Goal: Task Accomplishment & Management: Use online tool/utility

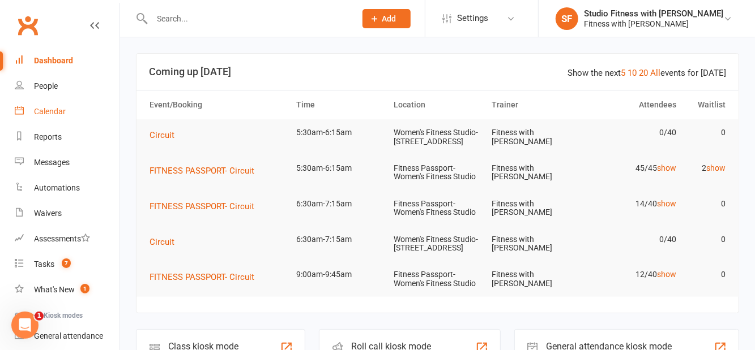
click at [54, 115] on div "Calendar" at bounding box center [50, 111] width 32 height 9
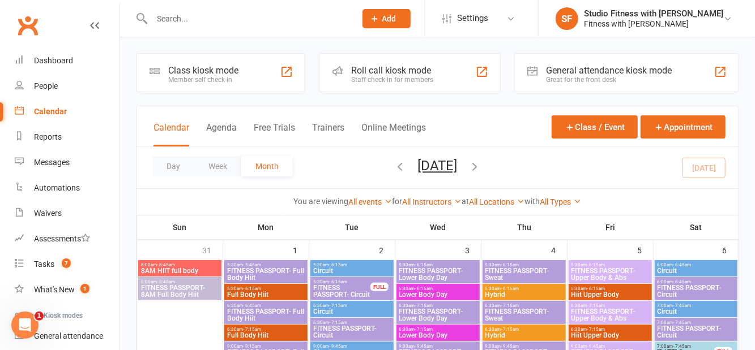
click at [191, 67] on div "Class kiosk mode" at bounding box center [203, 70] width 70 height 11
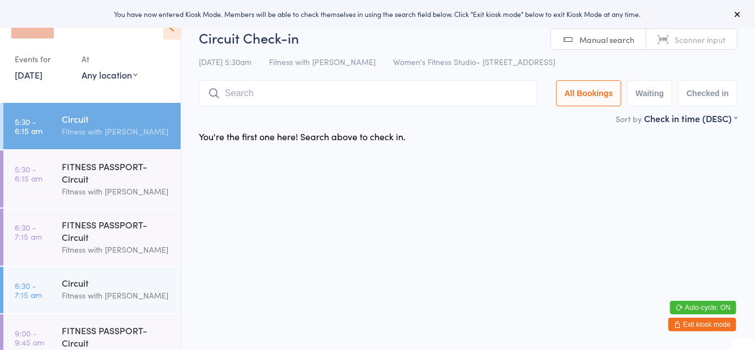
click at [129, 79] on select "Any location Women's Fitness Studio- [STREET_ADDRESS], [GEOGRAPHIC_DATA] Fitnes…" at bounding box center [110, 74] width 56 height 12
select select "1"
click at [82, 68] on select "Any location Women's Fitness Studio- [STREET_ADDRESS], [GEOGRAPHIC_DATA] Fitnes…" at bounding box center [110, 74] width 56 height 12
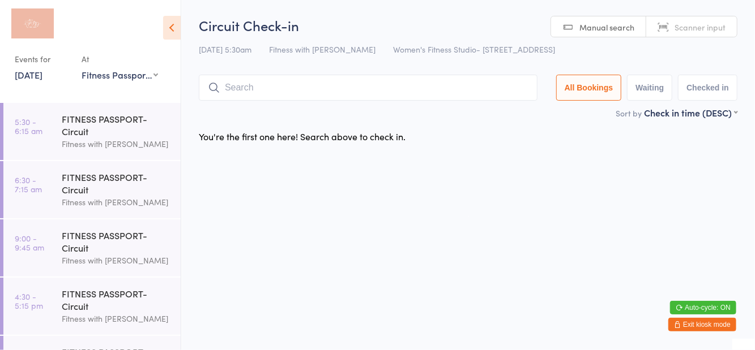
click at [86, 130] on div "FITNESS PASSPORT- Circuit" at bounding box center [116, 125] width 109 height 25
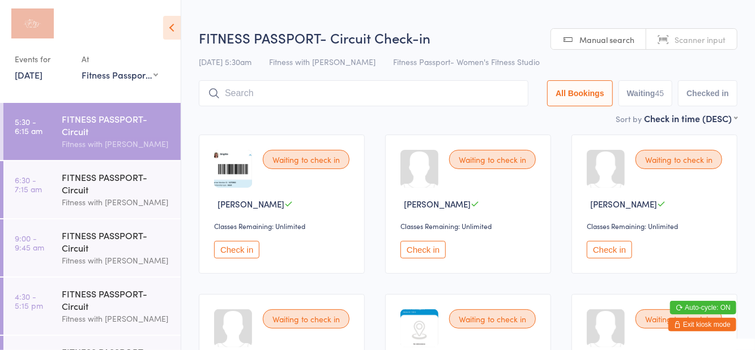
click at [644, 96] on button "Waiting 45" at bounding box center [645, 93] width 54 height 26
select select "0"
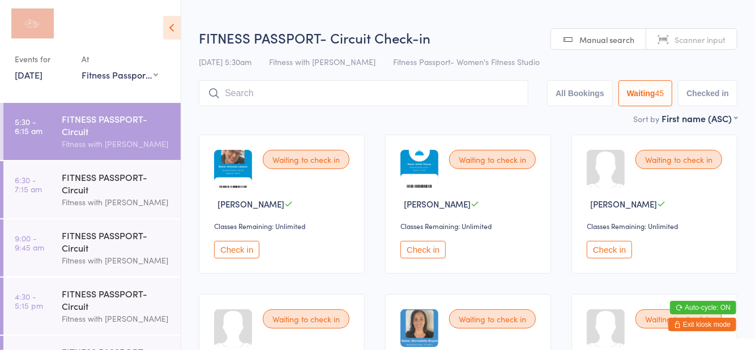
click at [178, 32] on icon at bounding box center [172, 28] width 18 height 24
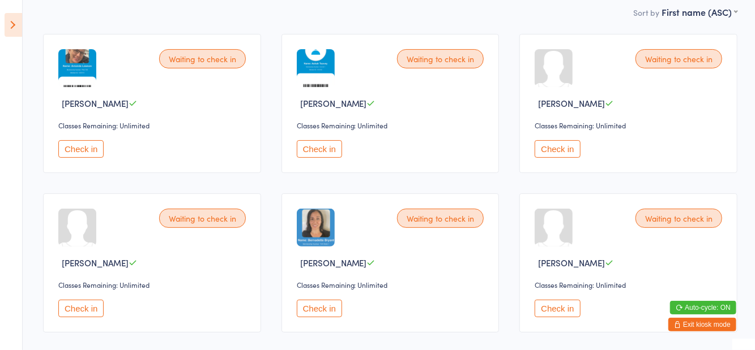
scroll to position [100, 0]
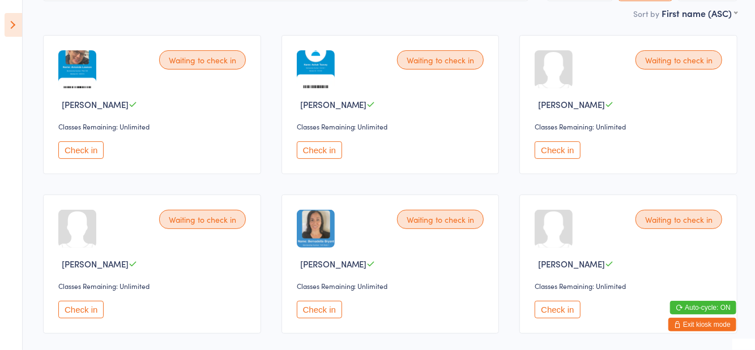
click at [83, 312] on button "Check in" at bounding box center [80, 310] width 45 height 18
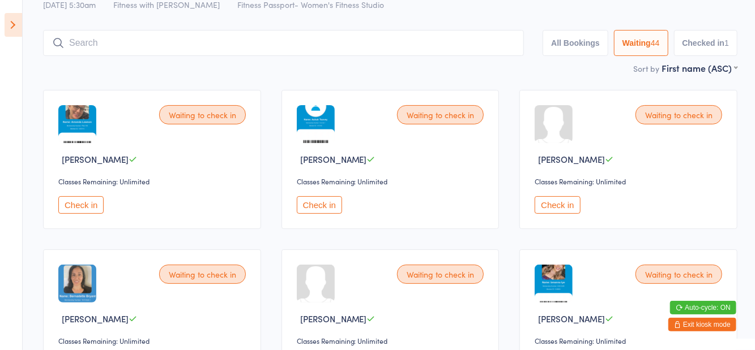
scroll to position [0, 0]
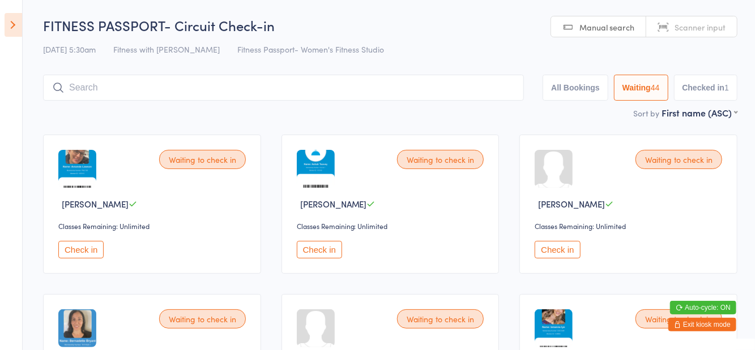
click at [697, 99] on button "Checked in 1" at bounding box center [706, 88] width 64 height 26
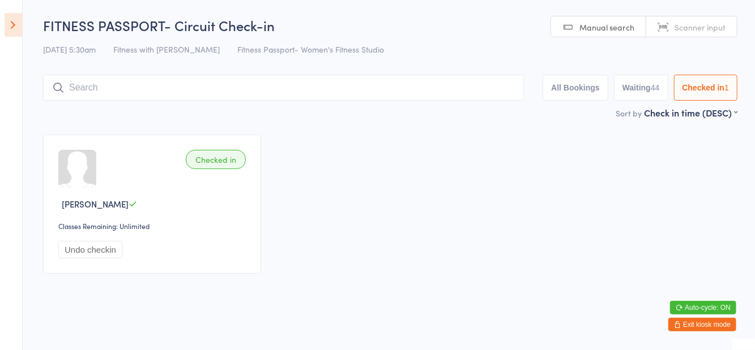
click at [640, 101] on button "Waiting 44" at bounding box center [641, 88] width 54 height 26
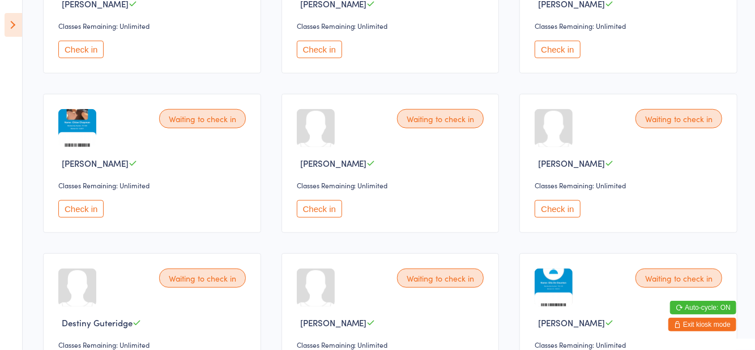
scroll to position [523, 0]
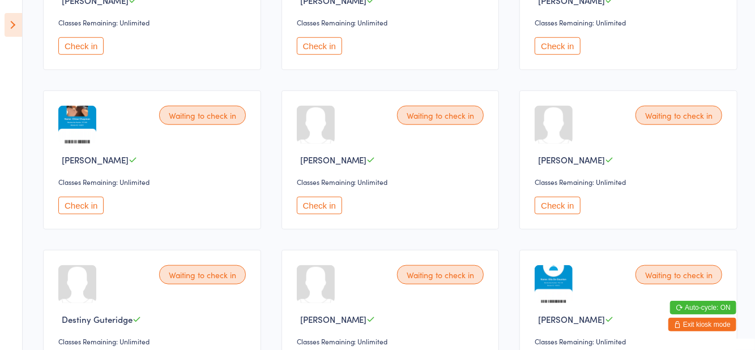
click at [559, 204] on button "Check in" at bounding box center [556, 206] width 45 height 18
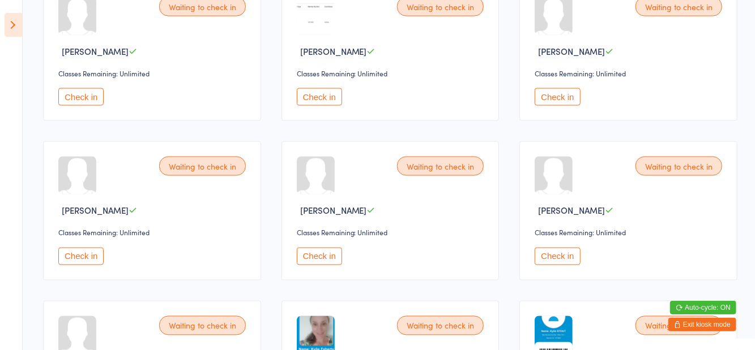
scroll to position [950, 0]
click at [559, 100] on button "Check in" at bounding box center [556, 98] width 45 height 18
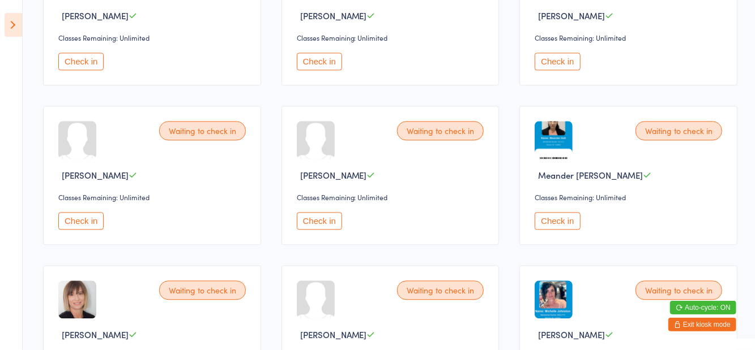
scroll to position [1319, 0]
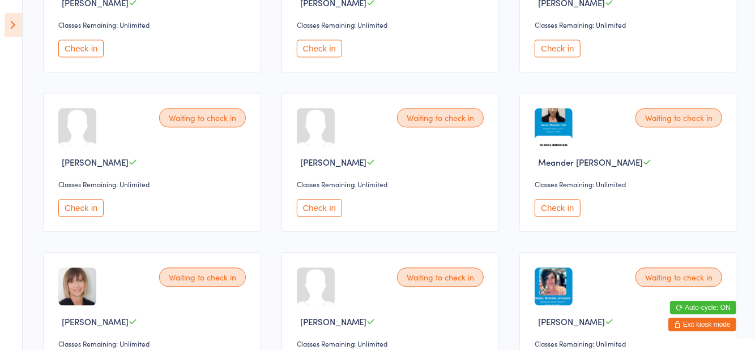
click at [327, 207] on button "Check in" at bounding box center [319, 208] width 45 height 18
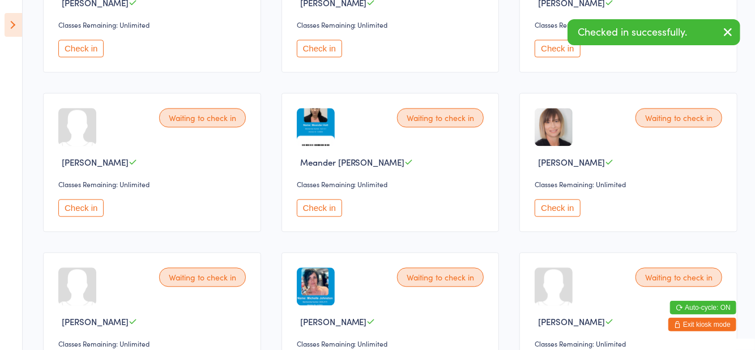
click at [316, 205] on button "Check in" at bounding box center [319, 208] width 45 height 18
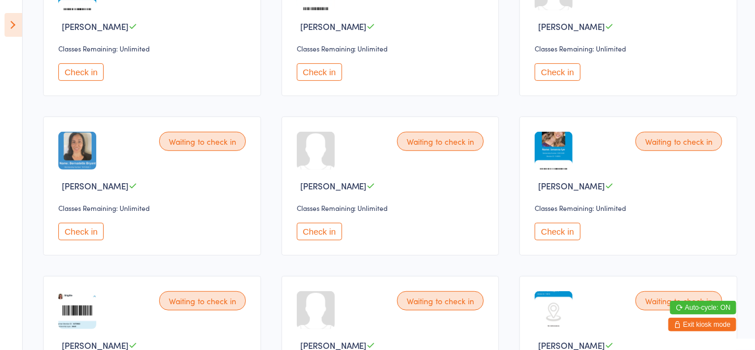
scroll to position [179, 0]
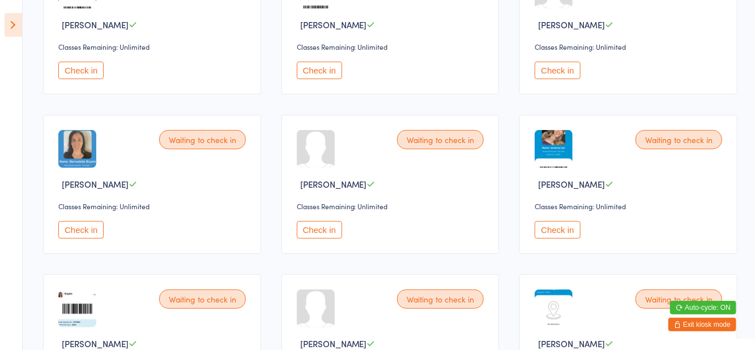
click at [323, 214] on div "Waiting to check in Bethany Bala Classes Remaining: Unlimited Check in" at bounding box center [390, 184] width 218 height 139
click at [323, 230] on button "Check in" at bounding box center [319, 230] width 45 height 18
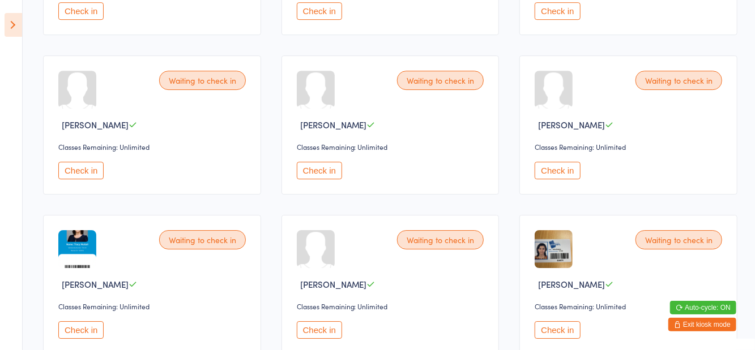
scroll to position [1857, 0]
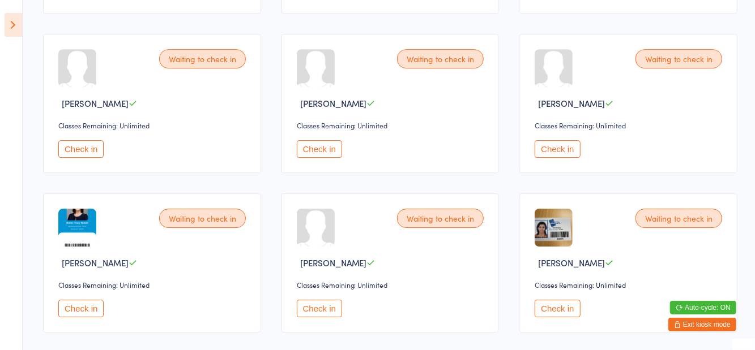
click at [86, 142] on button "Check in" at bounding box center [80, 149] width 45 height 18
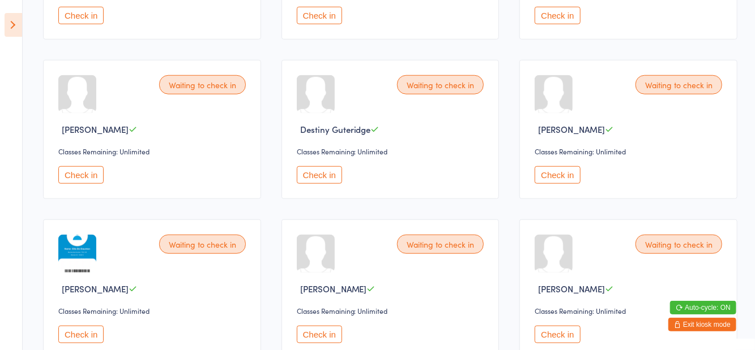
scroll to position [555, 0]
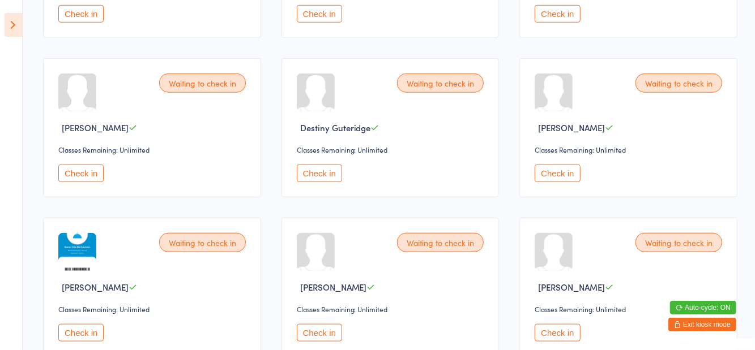
click at [567, 177] on button "Check in" at bounding box center [556, 174] width 45 height 18
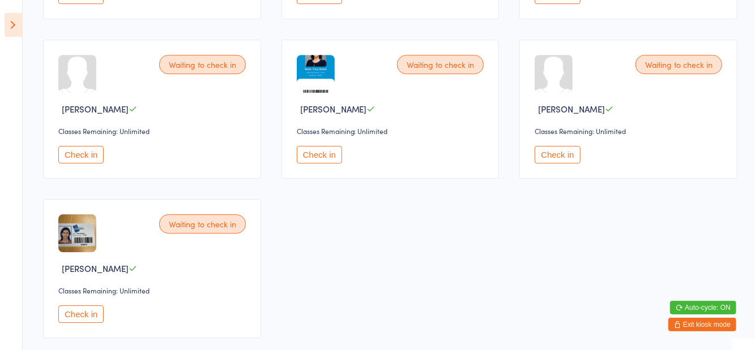
scroll to position [1853, 0]
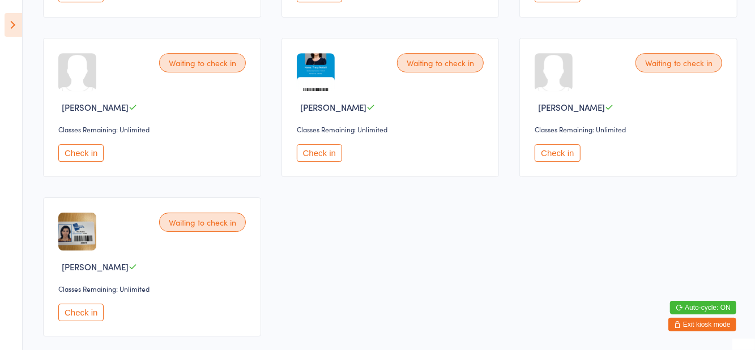
click at [566, 144] on button "Check in" at bounding box center [556, 153] width 45 height 18
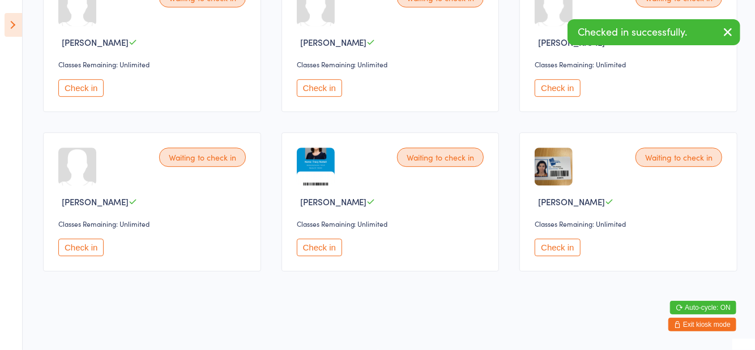
scroll to position [1698, 0]
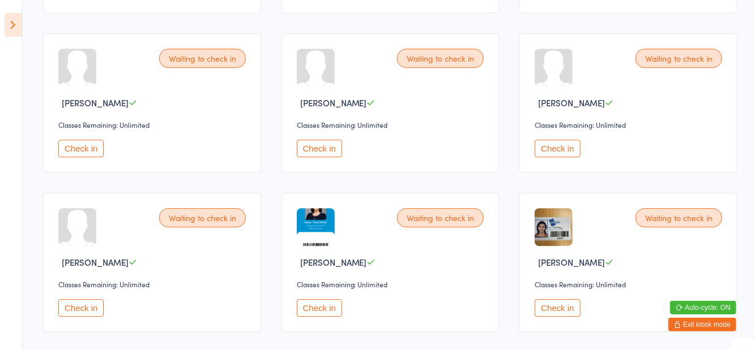
click at [554, 306] on button "Check in" at bounding box center [556, 308] width 45 height 18
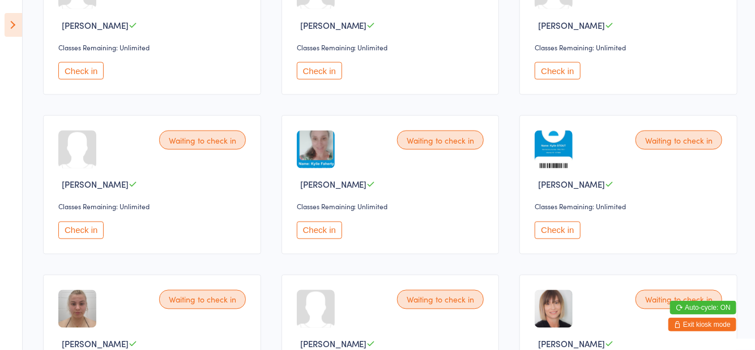
scroll to position [976, 0]
click at [327, 229] on button "Check in" at bounding box center [319, 231] width 45 height 18
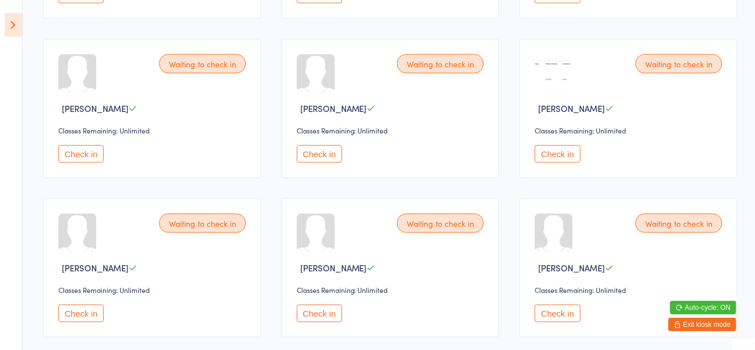
scroll to position [735, 0]
click at [315, 152] on button "Check in" at bounding box center [319, 153] width 45 height 18
click at [316, 153] on button "Check in" at bounding box center [319, 153] width 45 height 18
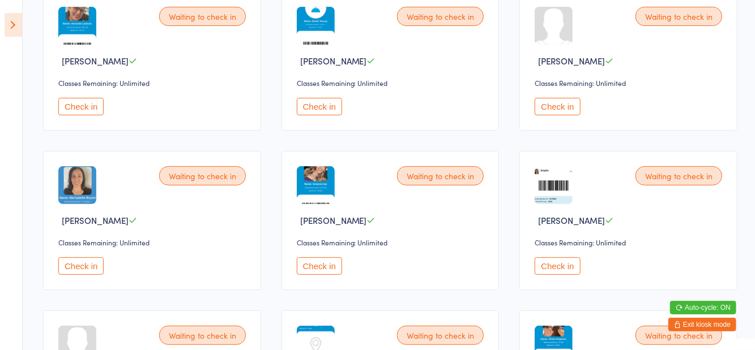
scroll to position [0, 0]
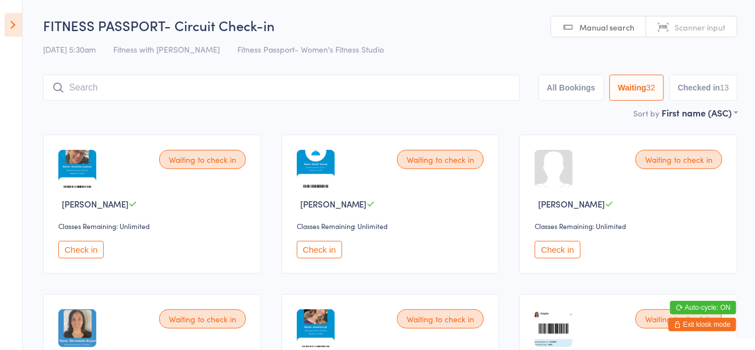
click at [93, 248] on button "Check in" at bounding box center [80, 250] width 45 height 18
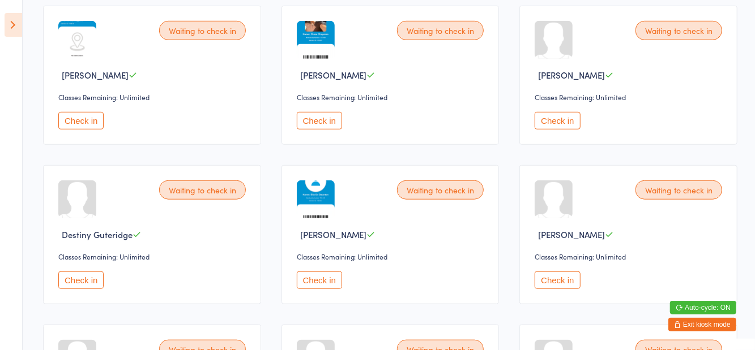
scroll to position [466, 0]
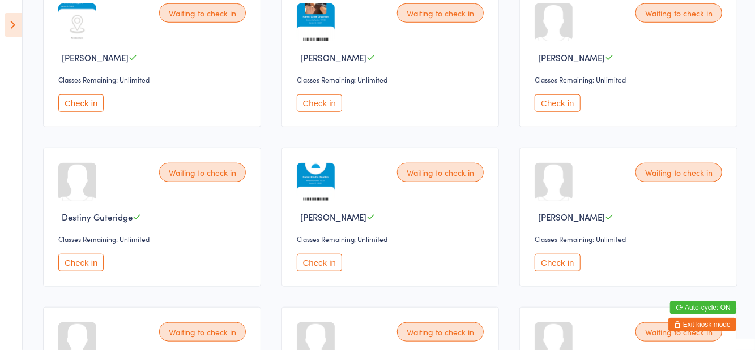
click at [337, 262] on button "Check in" at bounding box center [319, 263] width 45 height 18
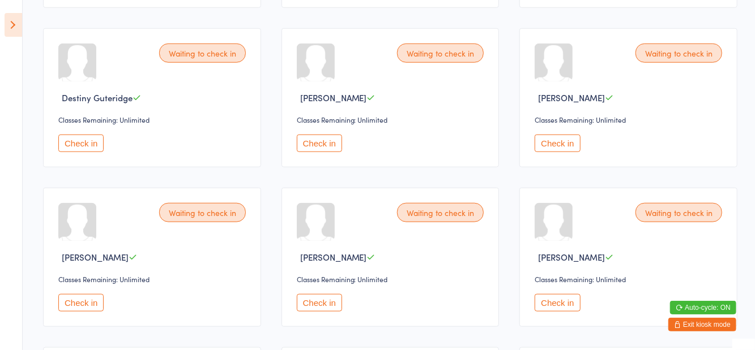
scroll to position [591, 0]
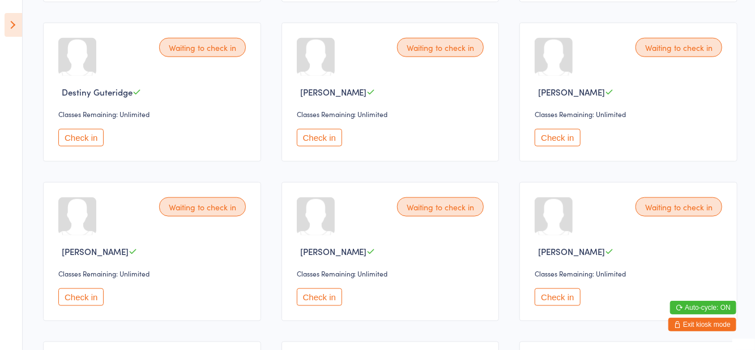
click at [72, 300] on button "Check in" at bounding box center [80, 298] width 45 height 18
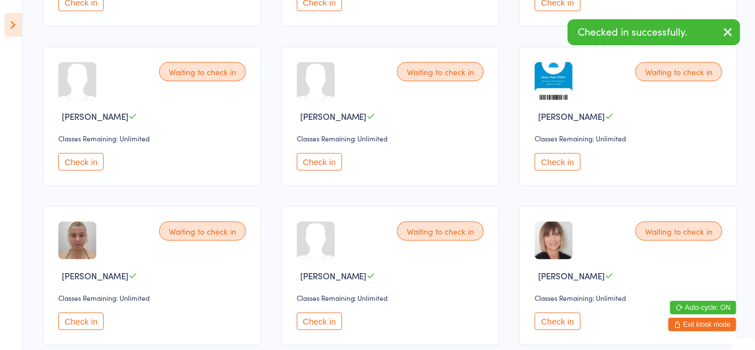
scroll to position [735, 0]
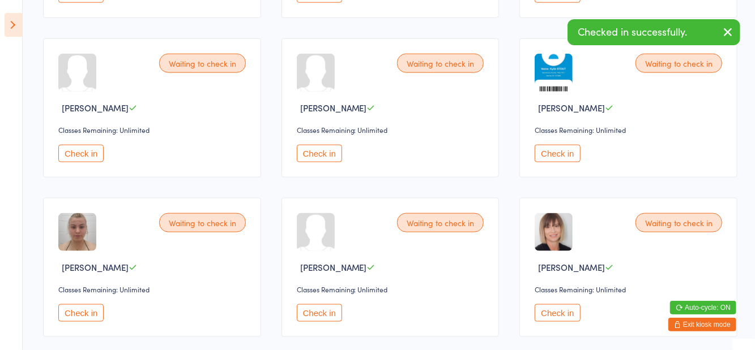
click at [323, 316] on button "Check in" at bounding box center [319, 314] width 45 height 18
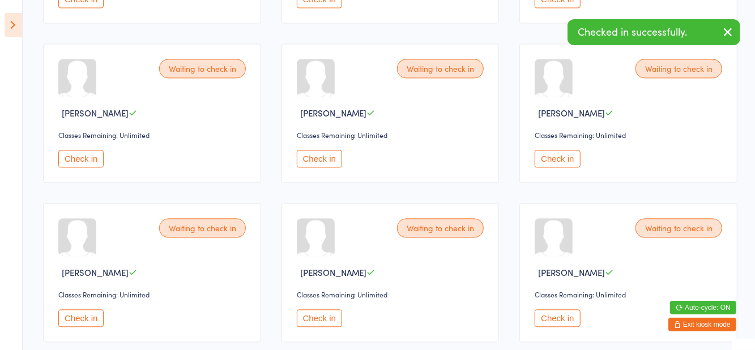
scroll to position [1379, 0]
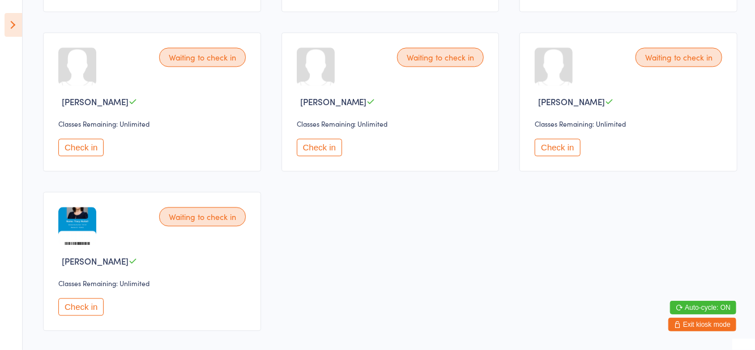
click at [559, 149] on button "Check in" at bounding box center [556, 148] width 45 height 18
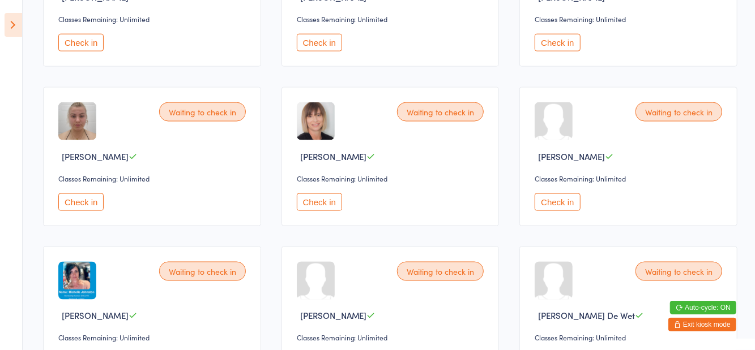
scroll to position [847, 0]
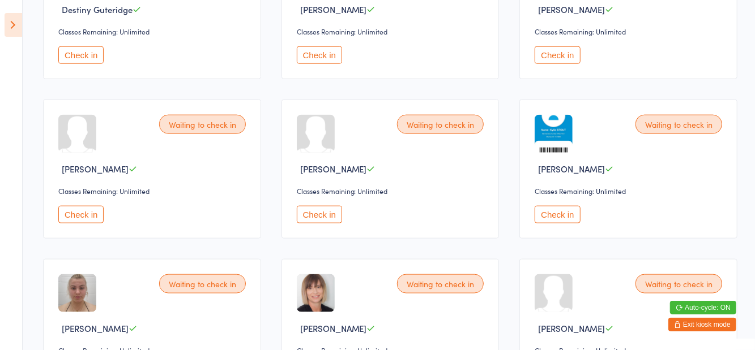
scroll to position [660, 0]
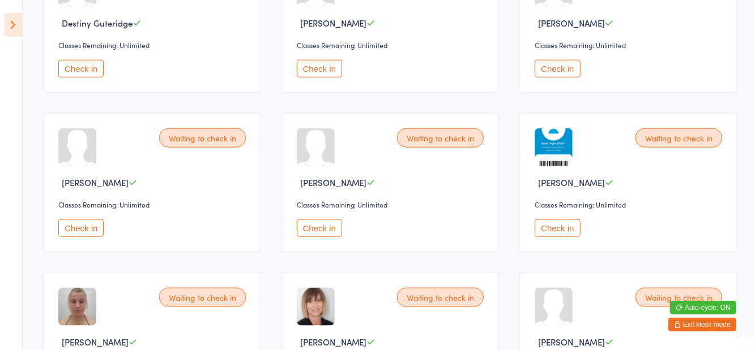
click at [320, 225] on button "Check in" at bounding box center [319, 229] width 45 height 18
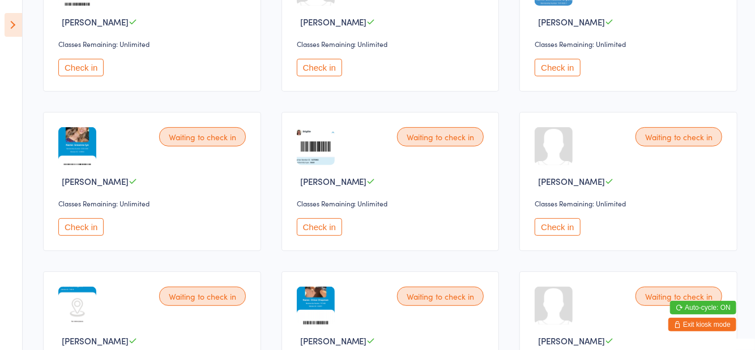
scroll to position [183, 0]
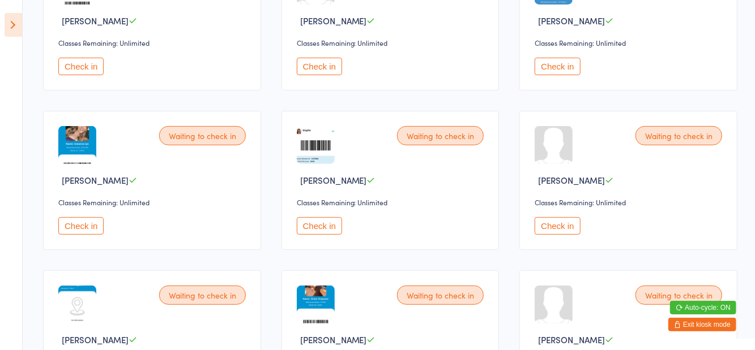
click at [322, 220] on button "Check in" at bounding box center [319, 226] width 45 height 18
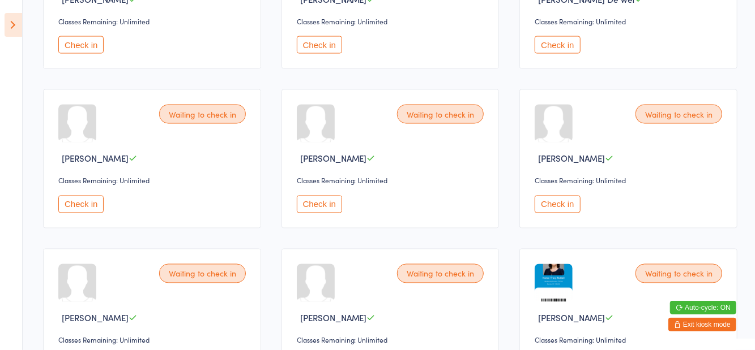
scroll to position [997, 0]
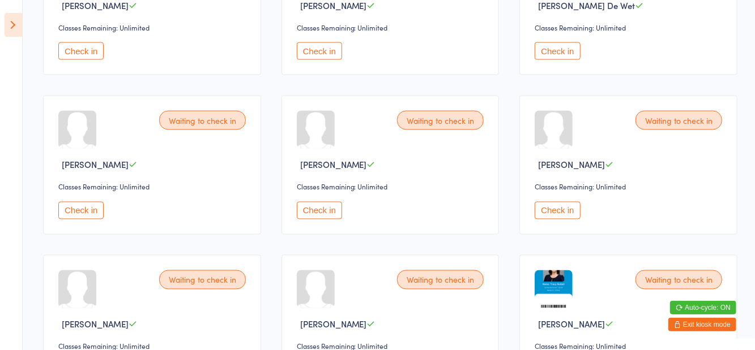
click at [77, 56] on button "Check in" at bounding box center [80, 51] width 45 height 18
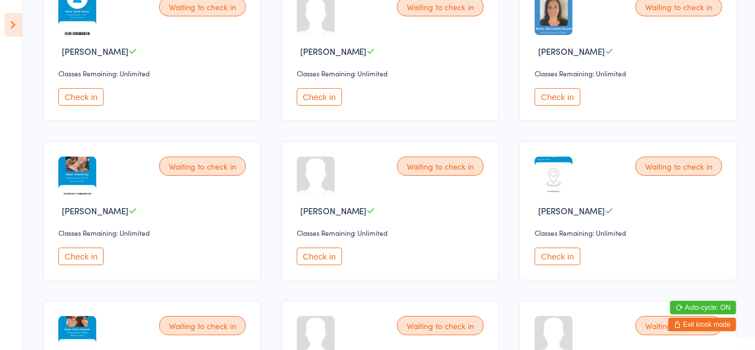
scroll to position [165, 0]
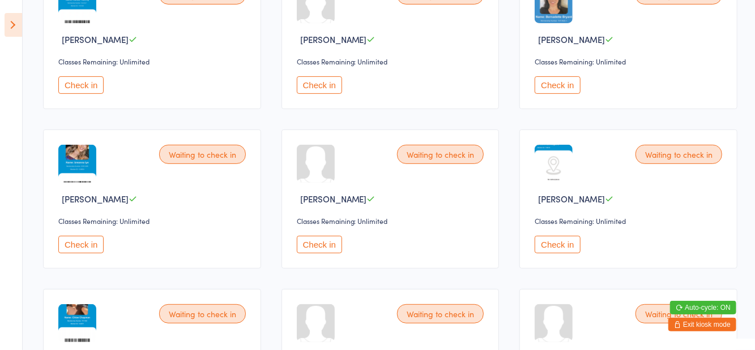
click at [686, 149] on div "Waiting to check in" at bounding box center [678, 154] width 87 height 19
click at [556, 248] on button "Check in" at bounding box center [556, 245] width 45 height 18
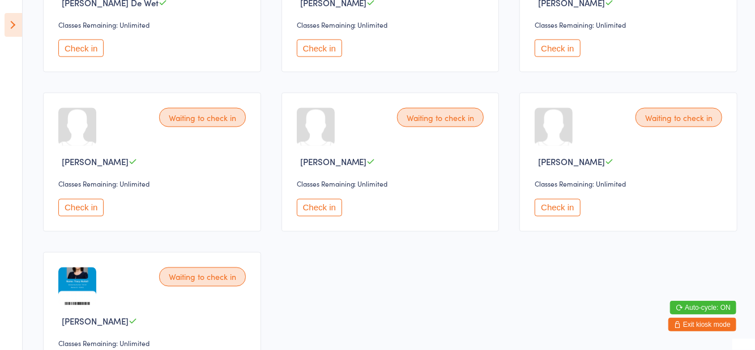
scroll to position [993, 0]
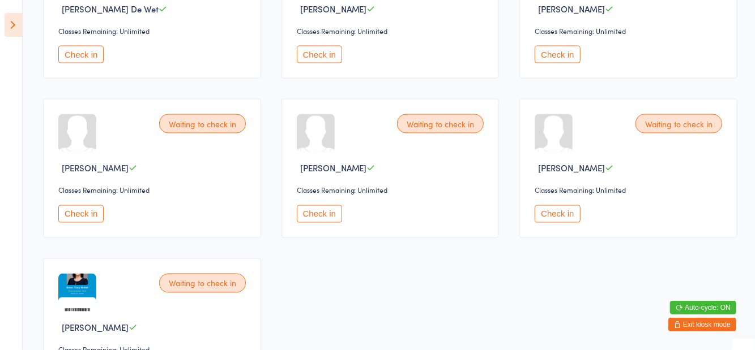
click at [560, 228] on div "Waiting to check in Simone Larsen Classes Remaining: Unlimited Check in" at bounding box center [628, 168] width 218 height 139
click at [556, 219] on button "Check in" at bounding box center [556, 214] width 45 height 18
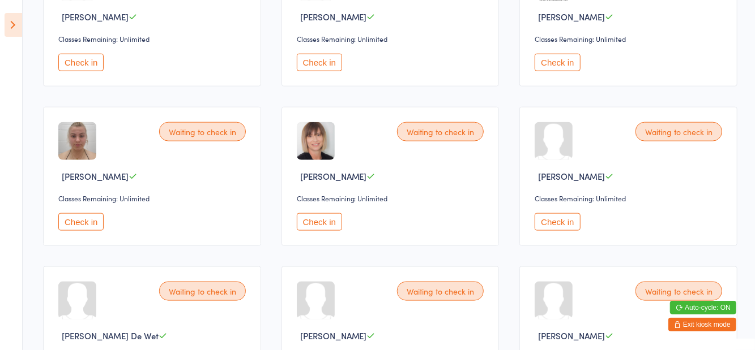
scroll to position [676, 0]
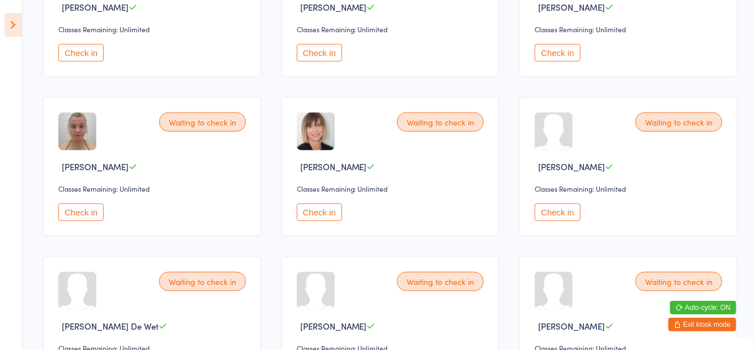
click at [314, 216] on button "Check in" at bounding box center [319, 213] width 45 height 18
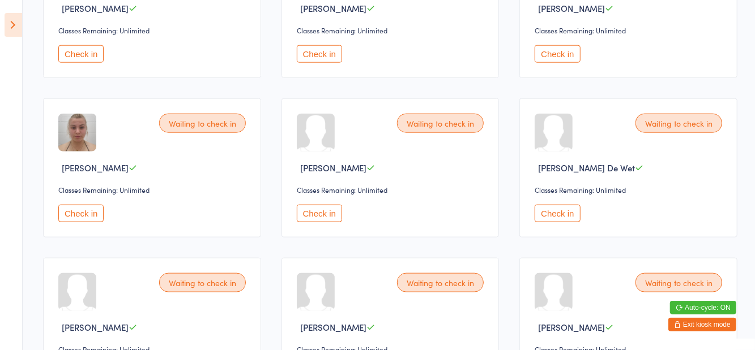
click at [316, 53] on button "Check in" at bounding box center [319, 54] width 45 height 18
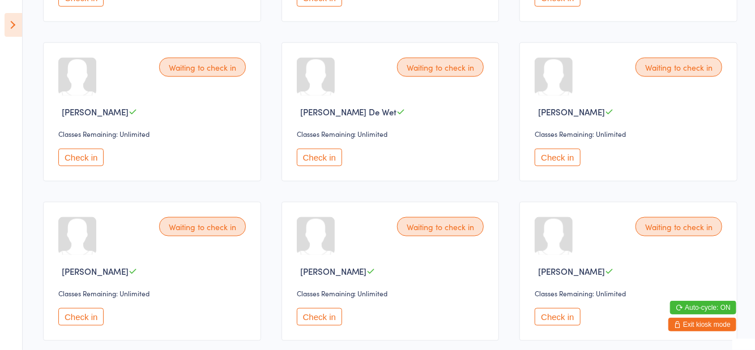
scroll to position [733, 0]
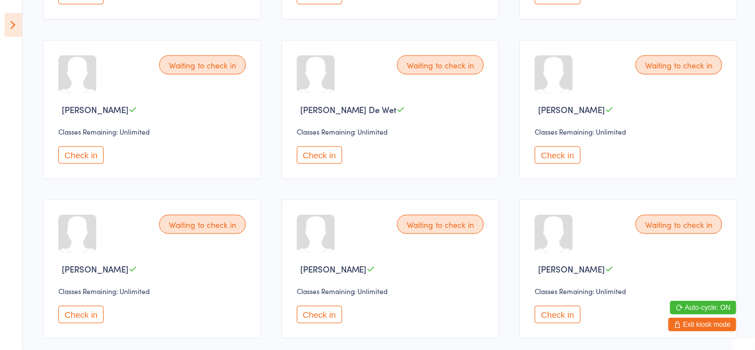
click at [87, 155] on button "Check in" at bounding box center [80, 156] width 45 height 18
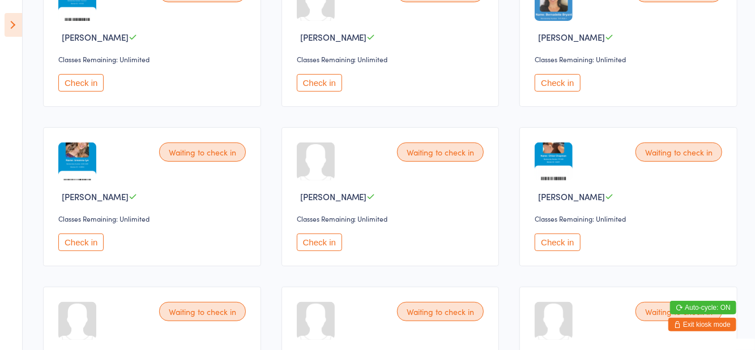
scroll to position [166, 0]
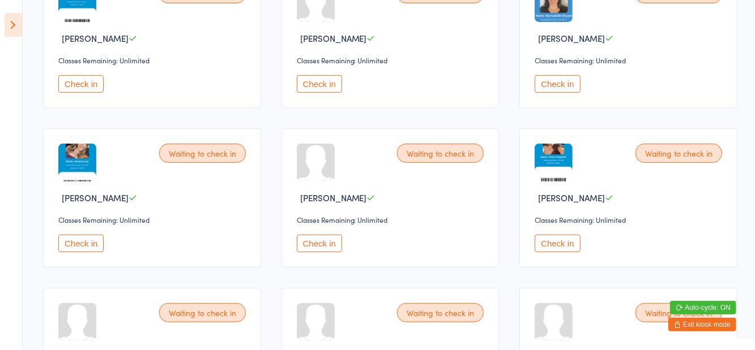
click at [551, 84] on button "Check in" at bounding box center [556, 84] width 45 height 18
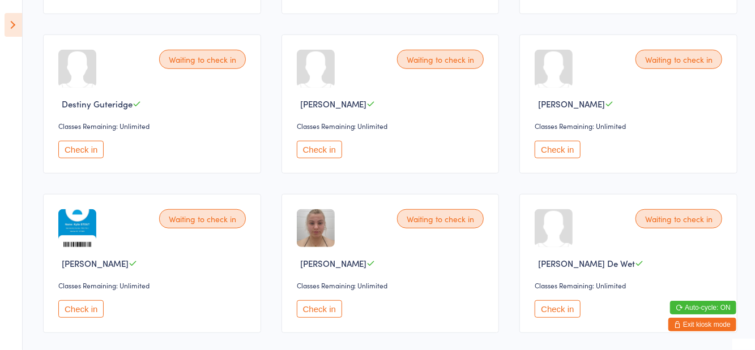
scroll to position [419, 0]
click at [312, 147] on button "Check in" at bounding box center [319, 151] width 45 height 18
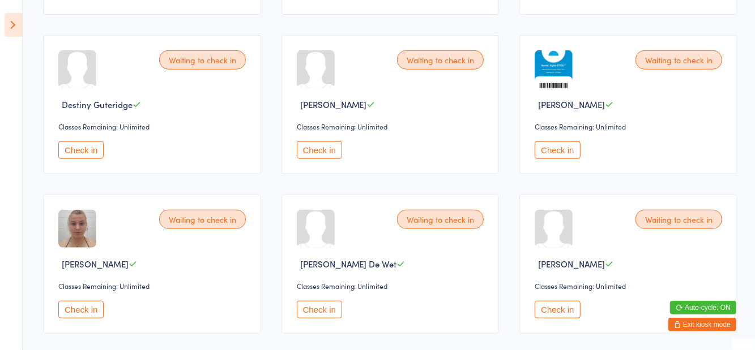
scroll to position [410, 0]
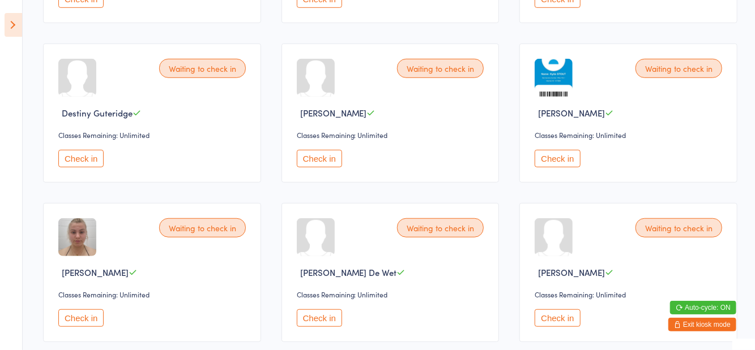
click at [321, 324] on button "Check in" at bounding box center [319, 319] width 45 height 18
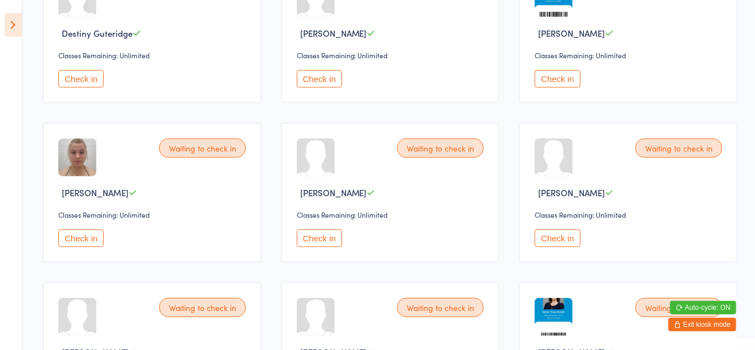
scroll to position [584, 0]
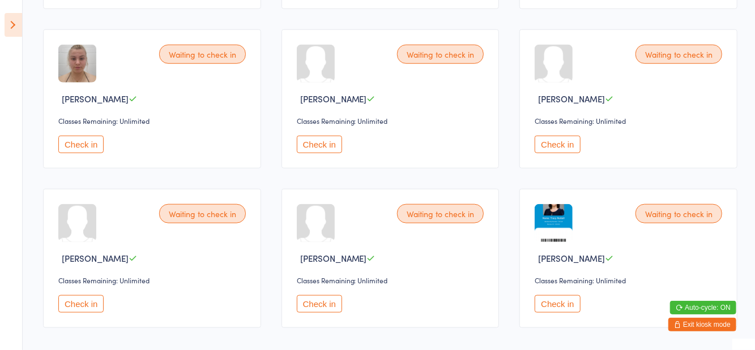
click at [562, 305] on button "Check in" at bounding box center [556, 304] width 45 height 18
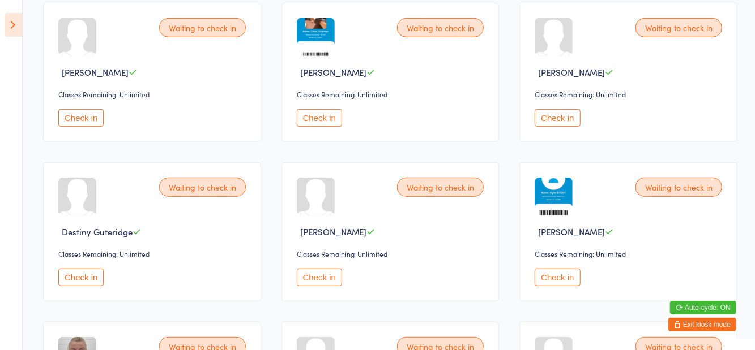
scroll to position [293, 0]
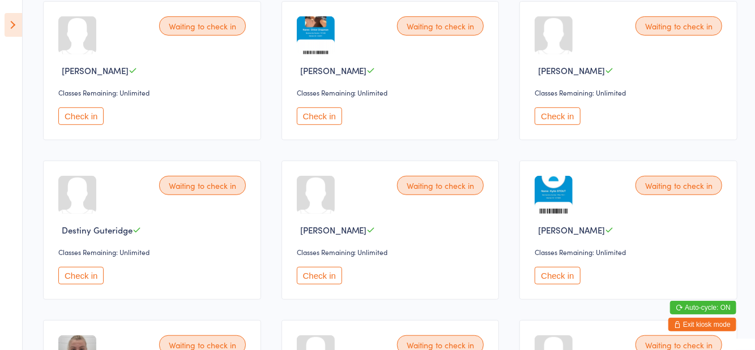
click at [76, 268] on button "Check in" at bounding box center [80, 276] width 45 height 18
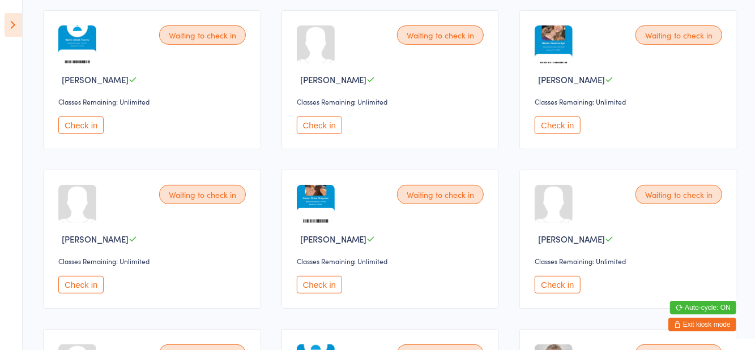
scroll to position [0, 0]
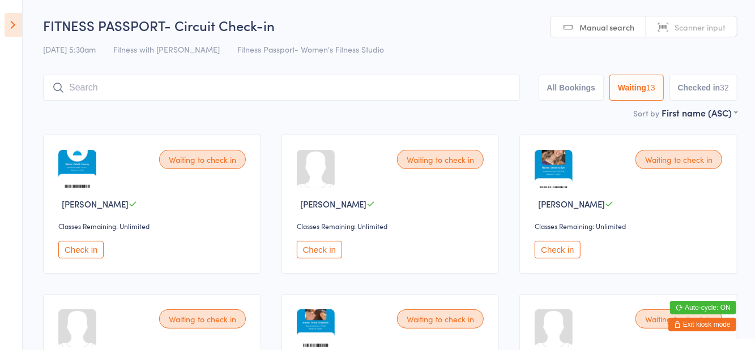
click at [70, 248] on button "Check in" at bounding box center [80, 250] width 45 height 18
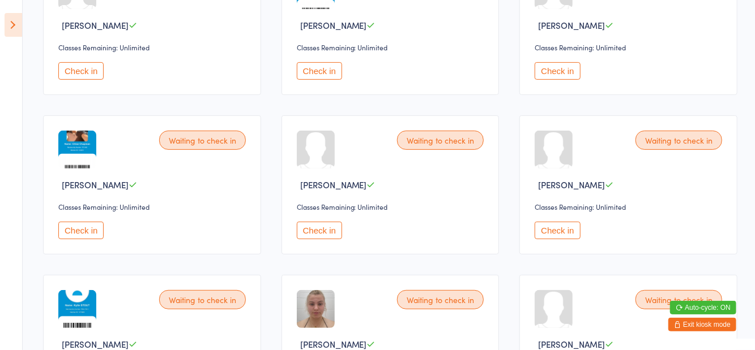
scroll to position [192, 0]
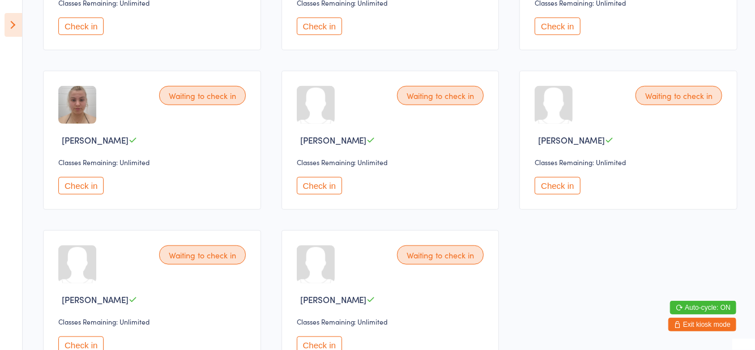
scroll to position [425, 0]
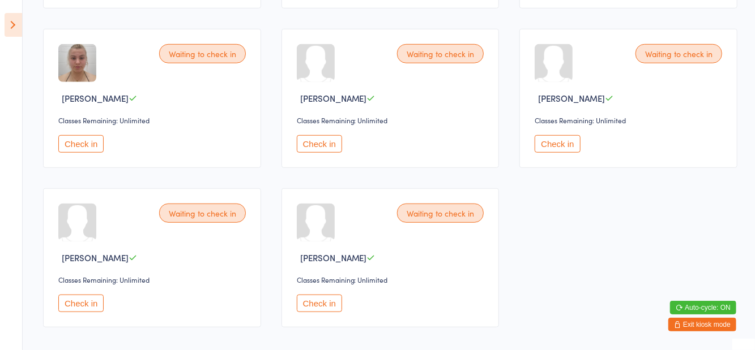
click at [332, 310] on button "Check in" at bounding box center [319, 304] width 45 height 18
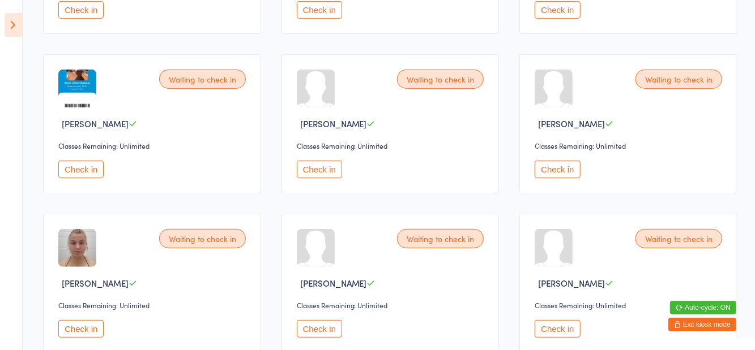
scroll to position [234, 0]
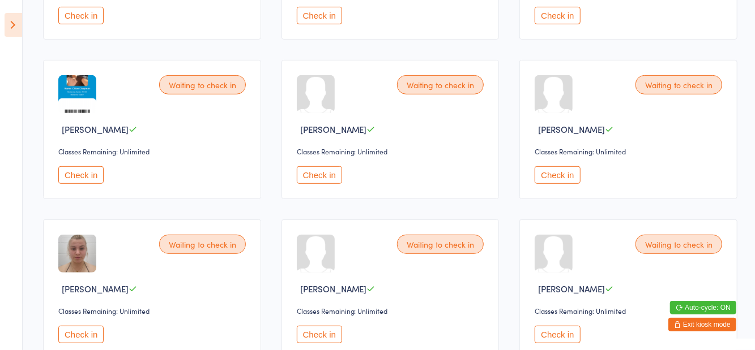
click at [86, 197] on div "Waiting to check in Chloe Chapman Classes Remaining: Unlimited Check in" at bounding box center [152, 129] width 218 height 139
click at [79, 181] on button "Check in" at bounding box center [80, 175] width 45 height 18
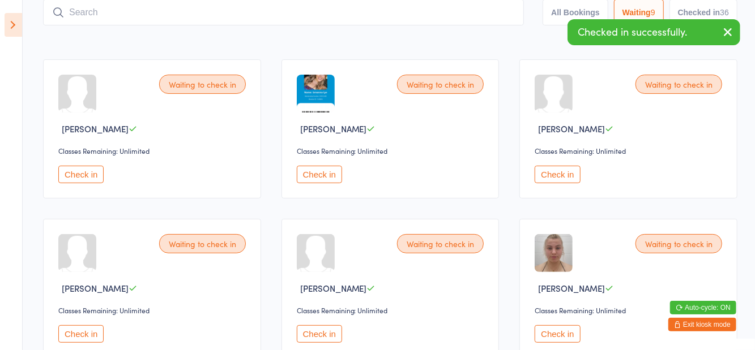
scroll to position [74, 0]
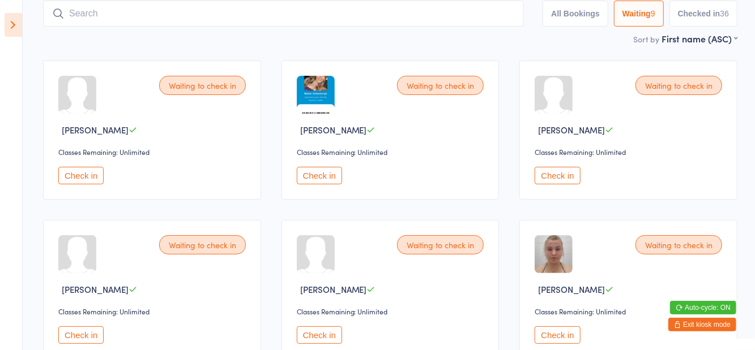
click at [555, 168] on button "Check in" at bounding box center [556, 176] width 45 height 18
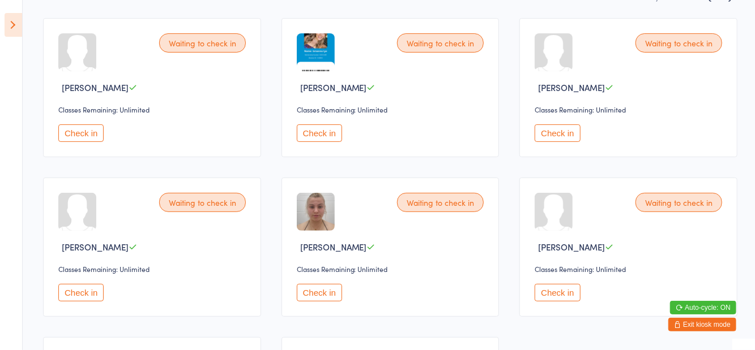
scroll to position [0, 0]
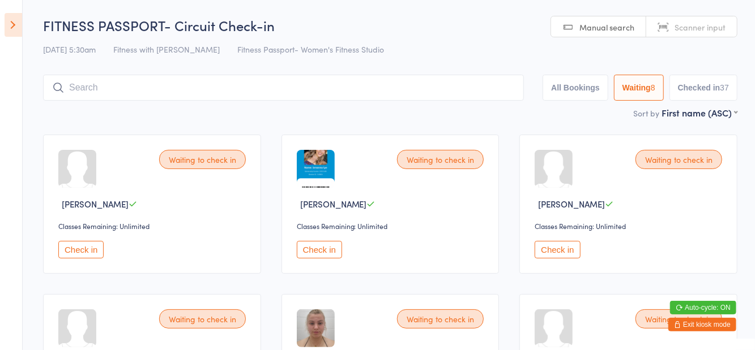
click at [17, 33] on icon at bounding box center [14, 25] width 18 height 24
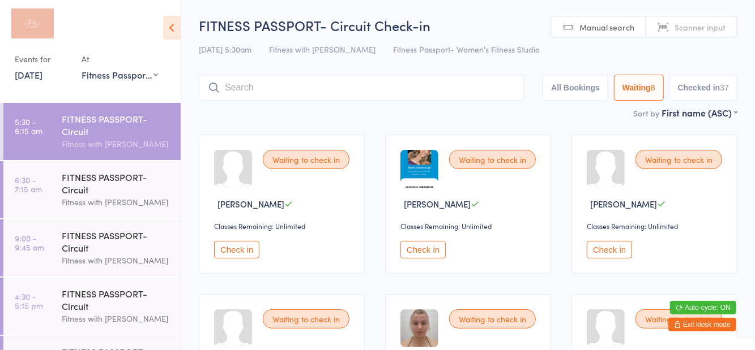
click at [87, 190] on div "FITNESS PASSPORT- Circuit" at bounding box center [116, 183] width 109 height 25
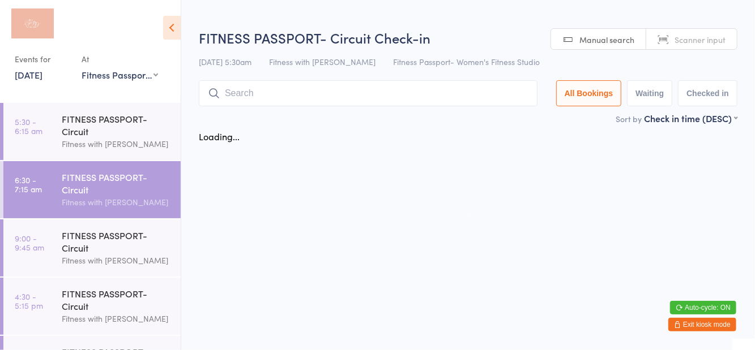
click at [179, 38] on icon at bounding box center [172, 28] width 18 height 24
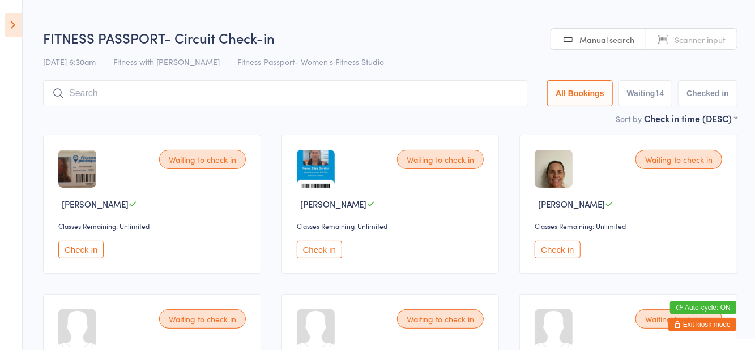
click at [647, 106] on button "Waiting 14" at bounding box center [645, 93] width 54 height 26
select select "0"
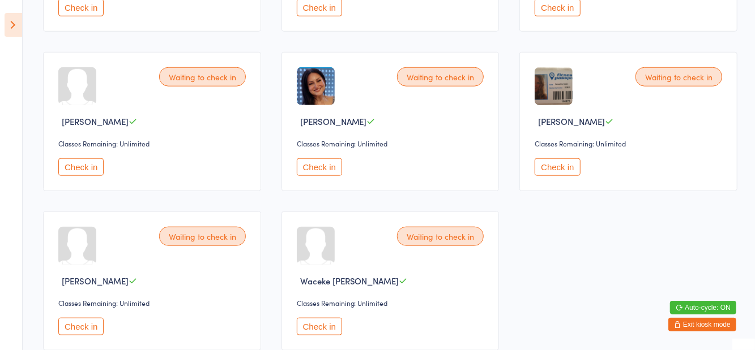
scroll to position [563, 0]
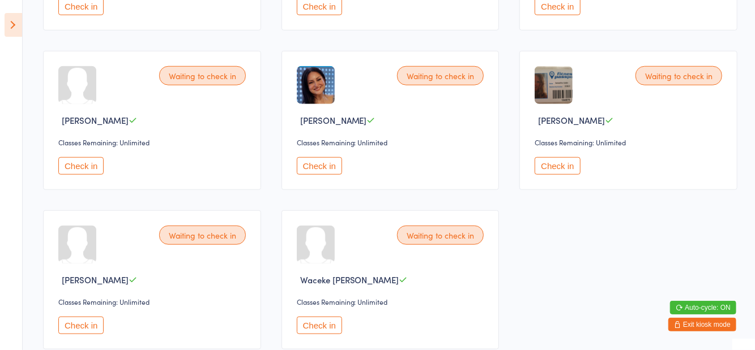
click at [312, 171] on button "Check in" at bounding box center [319, 166] width 45 height 18
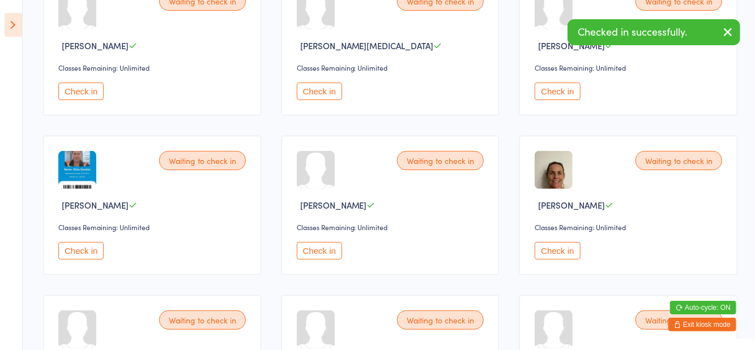
scroll to position [156, 0]
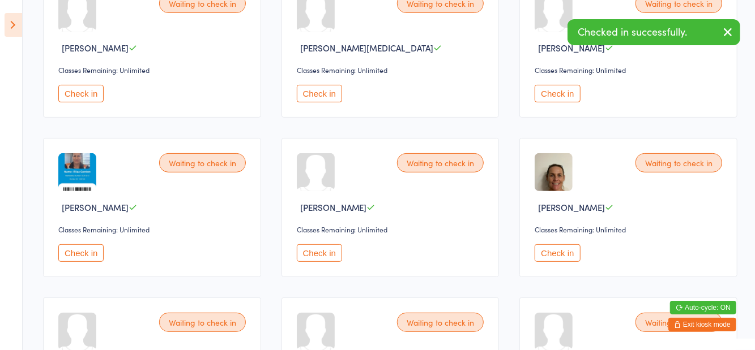
click at [79, 251] on button "Check in" at bounding box center [80, 254] width 45 height 18
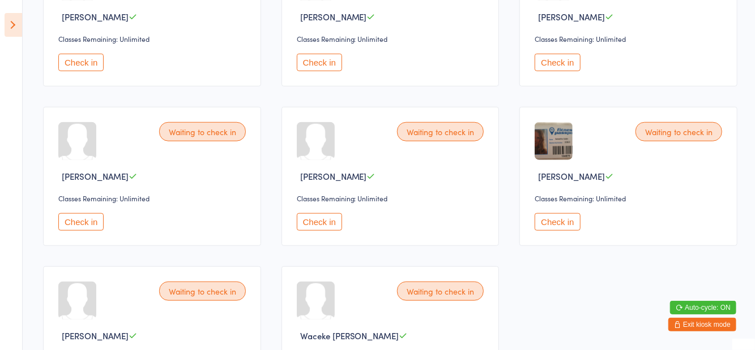
scroll to position [507, 0]
click at [101, 228] on button "Check in" at bounding box center [80, 222] width 45 height 18
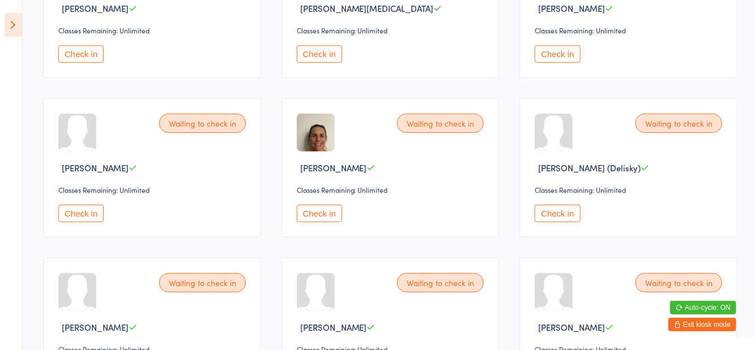
scroll to position [191, 0]
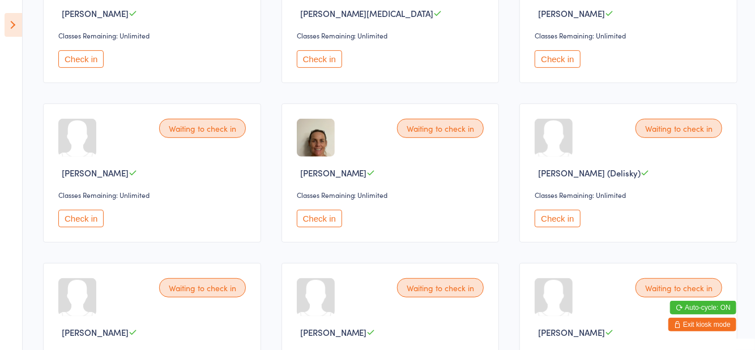
click at [82, 226] on button "Check in" at bounding box center [80, 219] width 45 height 18
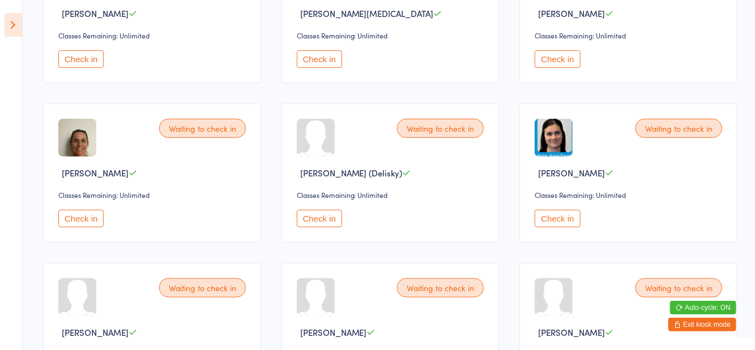
click at [316, 57] on button "Check in" at bounding box center [319, 59] width 45 height 18
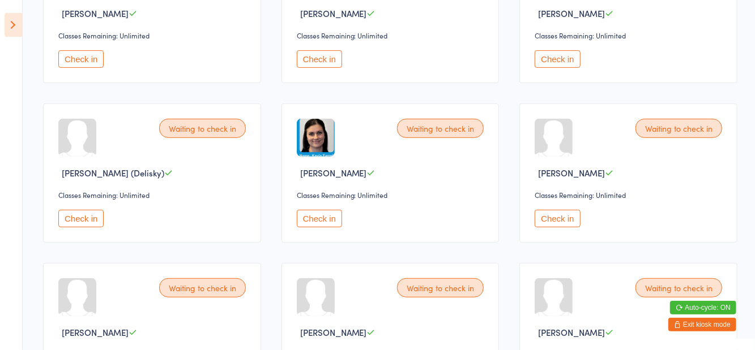
click at [331, 218] on button "Check in" at bounding box center [319, 219] width 45 height 18
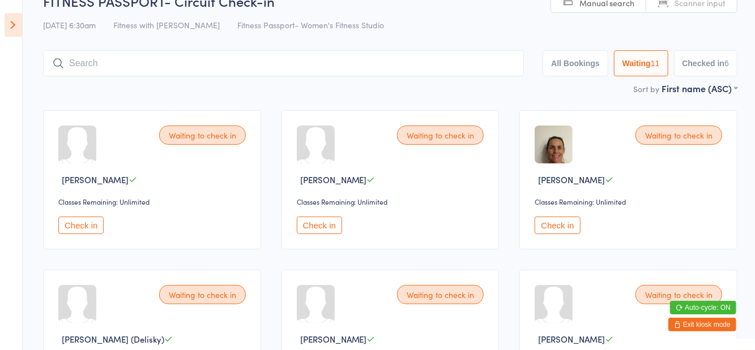
scroll to position [0, 0]
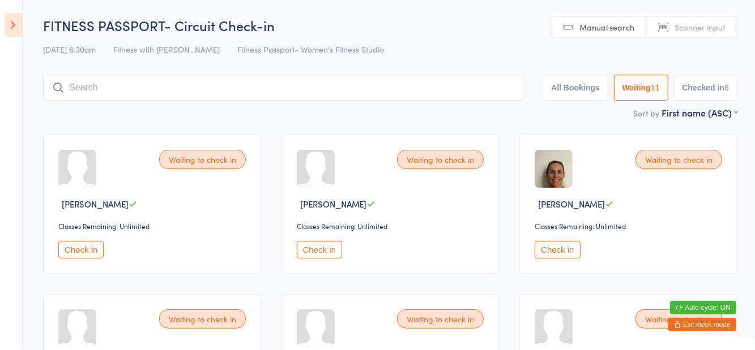
click at [104, 92] on input "search" at bounding box center [283, 88] width 481 height 26
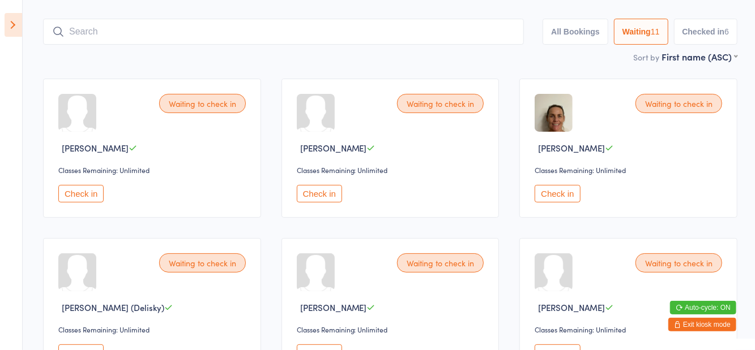
scroll to position [75, 0]
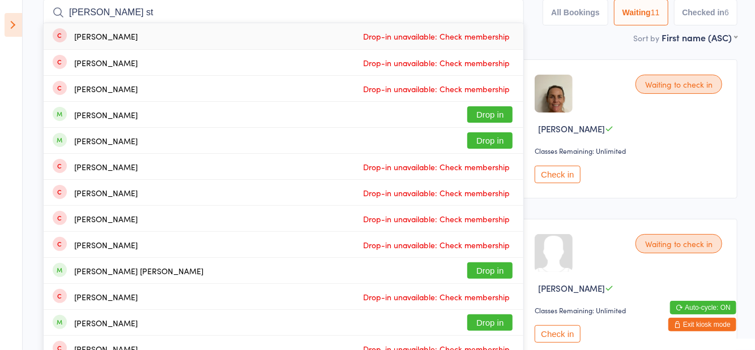
type input "Morgan st"
click at [495, 146] on button "Drop in" at bounding box center [489, 140] width 45 height 16
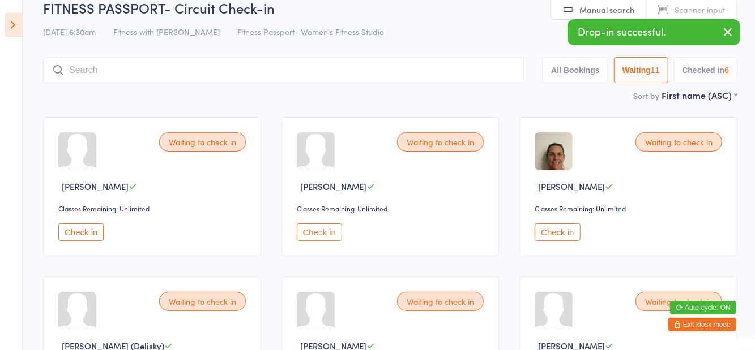
scroll to position [12, 0]
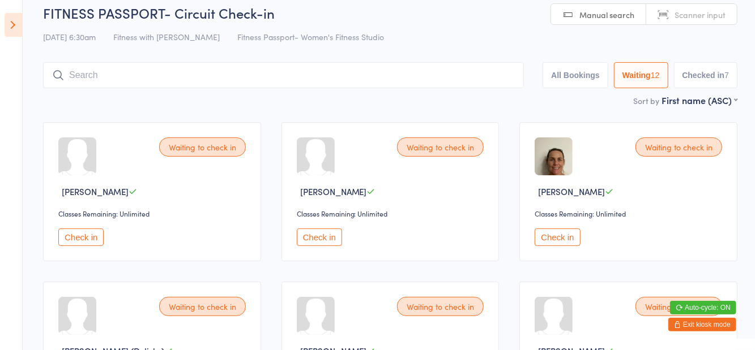
click at [546, 241] on button "Check in" at bounding box center [556, 238] width 45 height 18
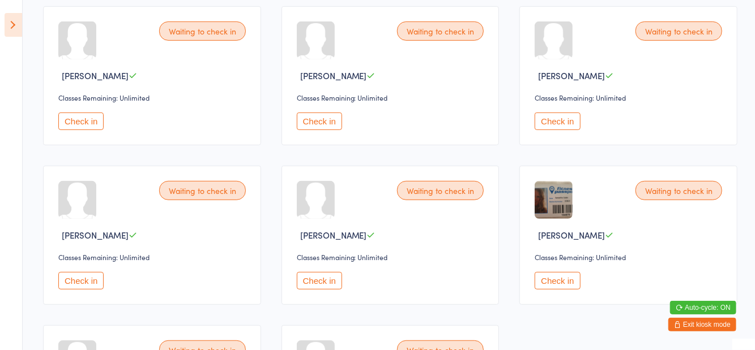
scroll to position [303, 0]
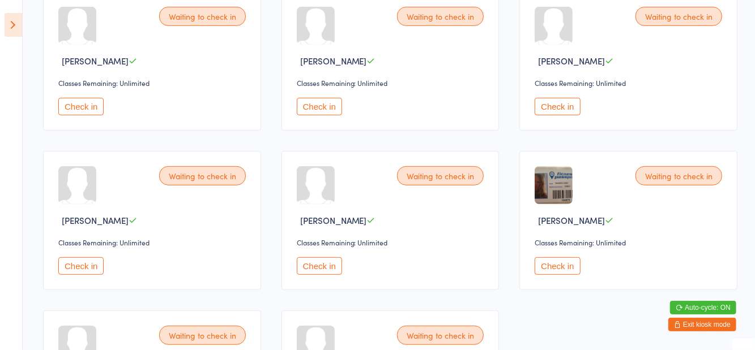
click at [95, 271] on button "Check in" at bounding box center [80, 267] width 45 height 18
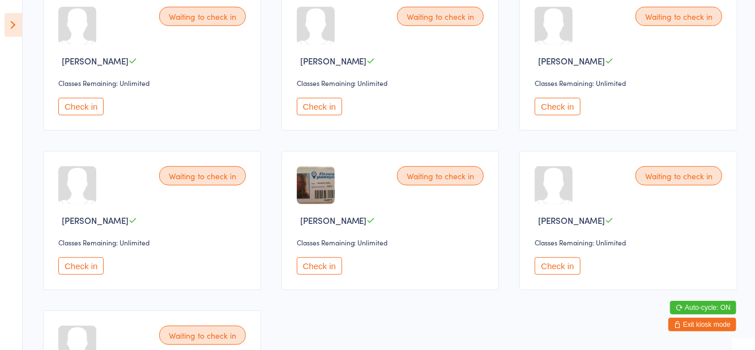
click at [320, 103] on button "Check in" at bounding box center [319, 107] width 45 height 18
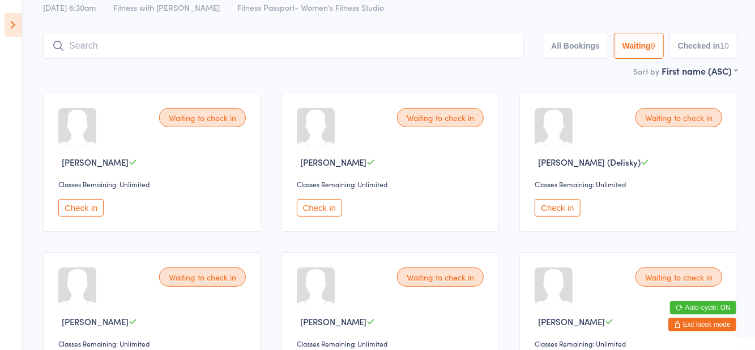
scroll to position [0, 0]
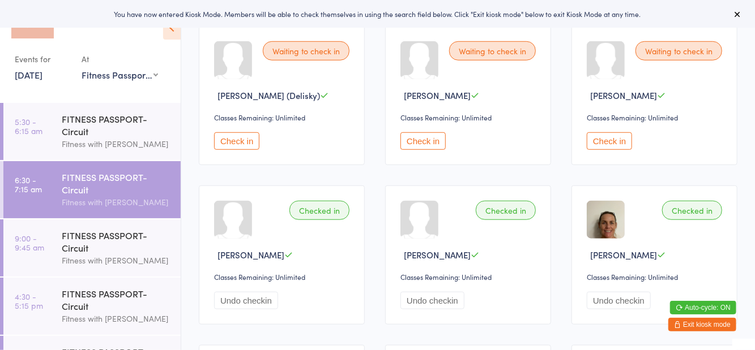
scroll to position [435, 0]
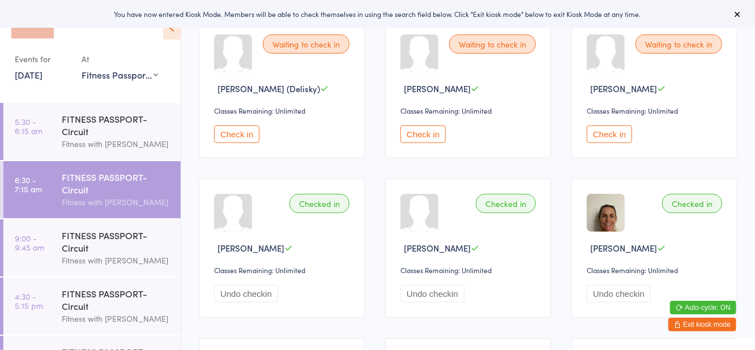
click at [434, 140] on button "Check in" at bounding box center [422, 135] width 45 height 18
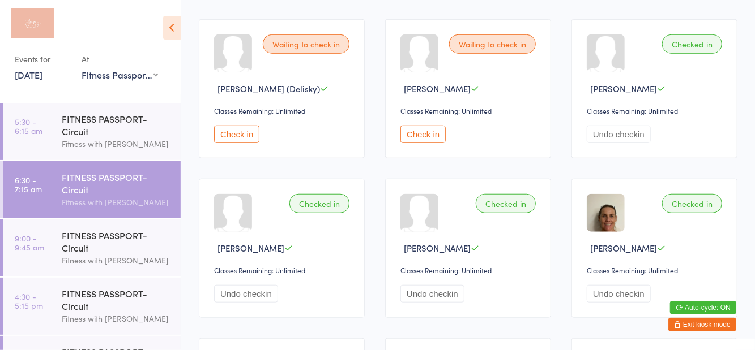
click at [425, 131] on button "Check in" at bounding box center [422, 135] width 45 height 18
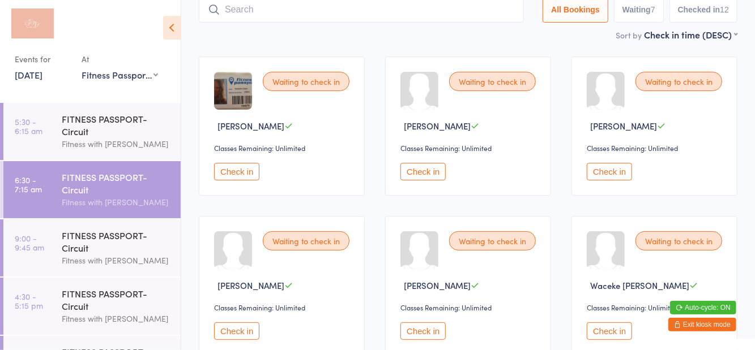
scroll to position [0, 0]
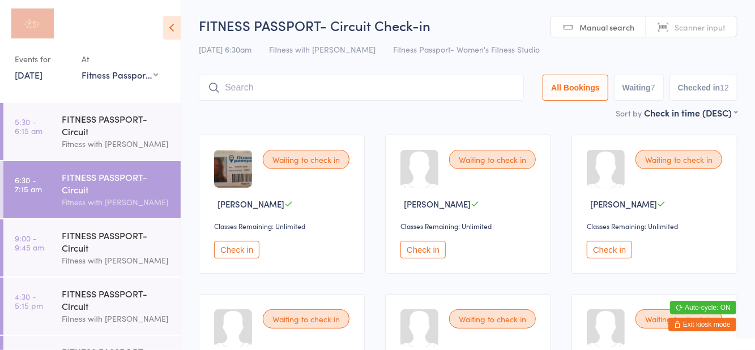
click at [234, 241] on button "Check in" at bounding box center [236, 250] width 45 height 18
click at [598, 258] on button "Check in" at bounding box center [608, 250] width 45 height 18
click at [250, 93] on input "search" at bounding box center [361, 88] width 325 height 26
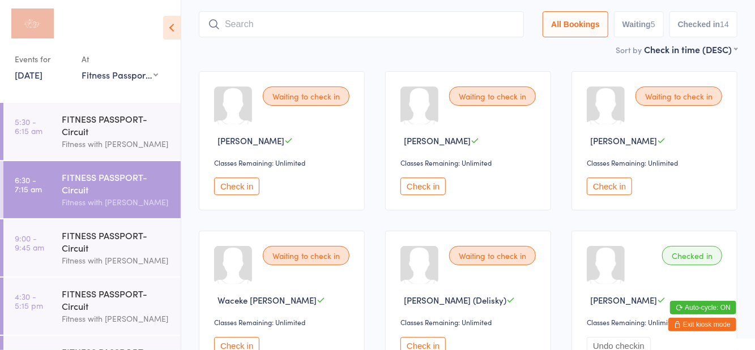
scroll to position [75, 0]
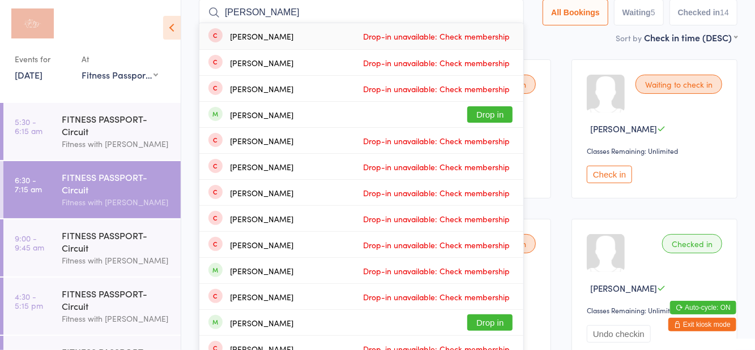
type input "[PERSON_NAME]"
click at [487, 118] on button "Drop in" at bounding box center [489, 114] width 45 height 16
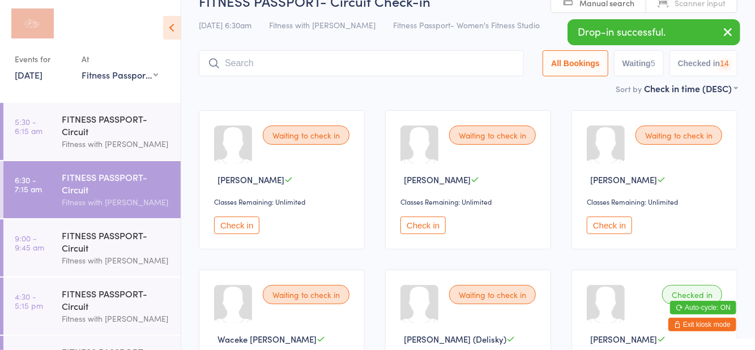
scroll to position [12, 0]
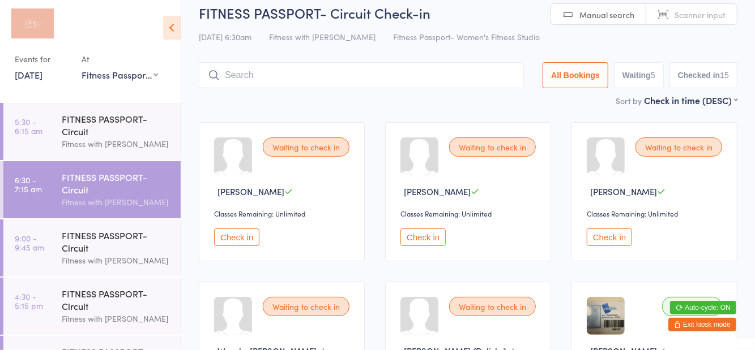
click at [173, 108] on div "FITNESS PASSPORT- Circuit Fitness with [PERSON_NAME]" at bounding box center [121, 131] width 119 height 57
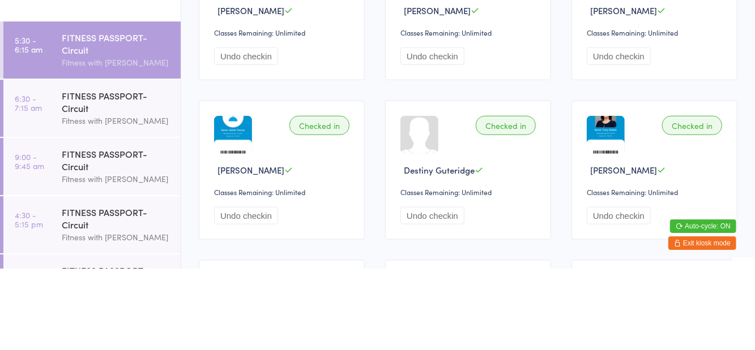
scroll to position [591, 0]
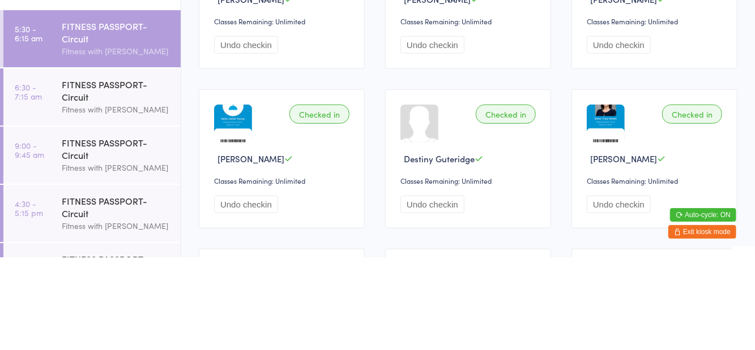
click at [128, 202] on div "Fitness with [PERSON_NAME]" at bounding box center [116, 202] width 109 height 13
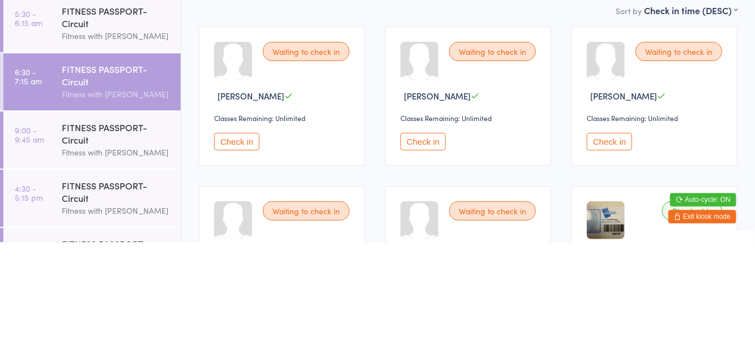
click at [242, 252] on button "Check in" at bounding box center [236, 250] width 45 height 18
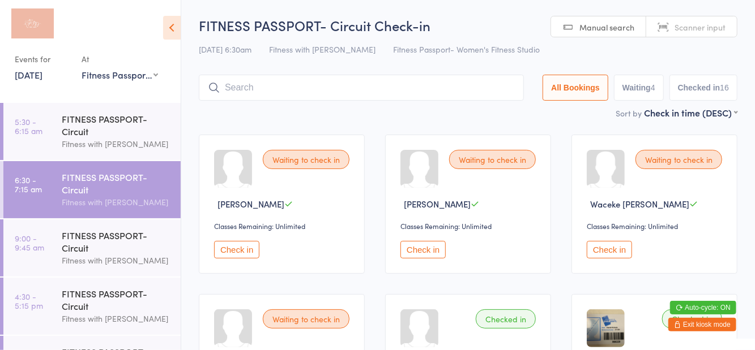
click at [232, 246] on button "Check in" at bounding box center [236, 250] width 45 height 18
click at [610, 258] on button "Check in" at bounding box center [608, 250] width 45 height 18
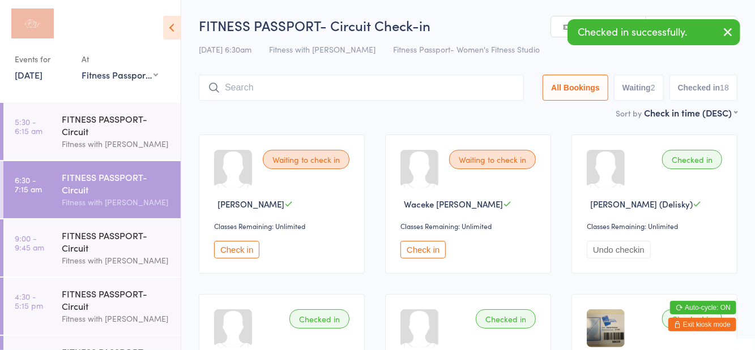
click at [417, 246] on button "Check in" at bounding box center [422, 250] width 45 height 18
